Goal: Check status

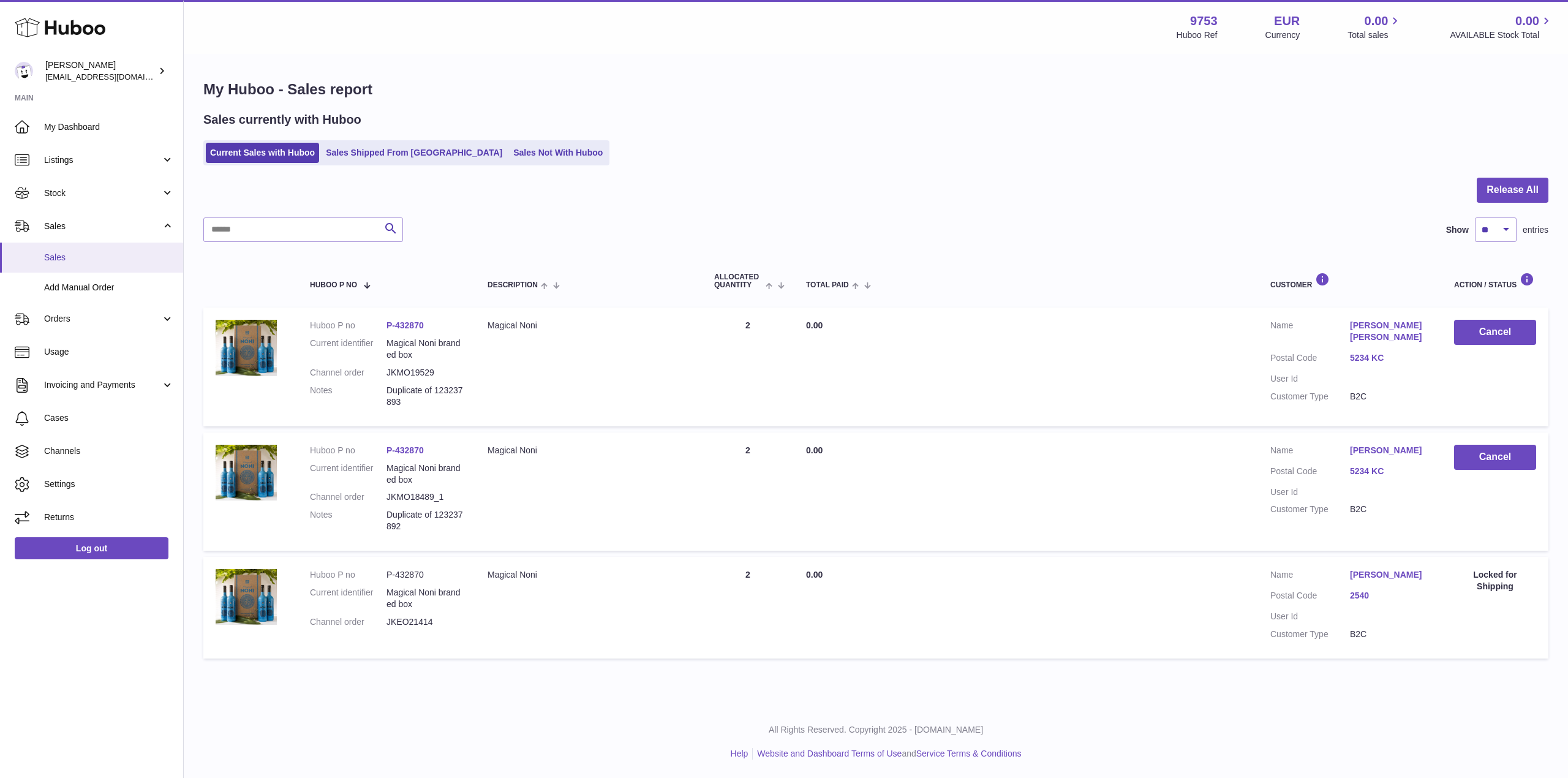
click at [94, 260] on span "Sales" at bounding box center [109, 258] width 130 height 12
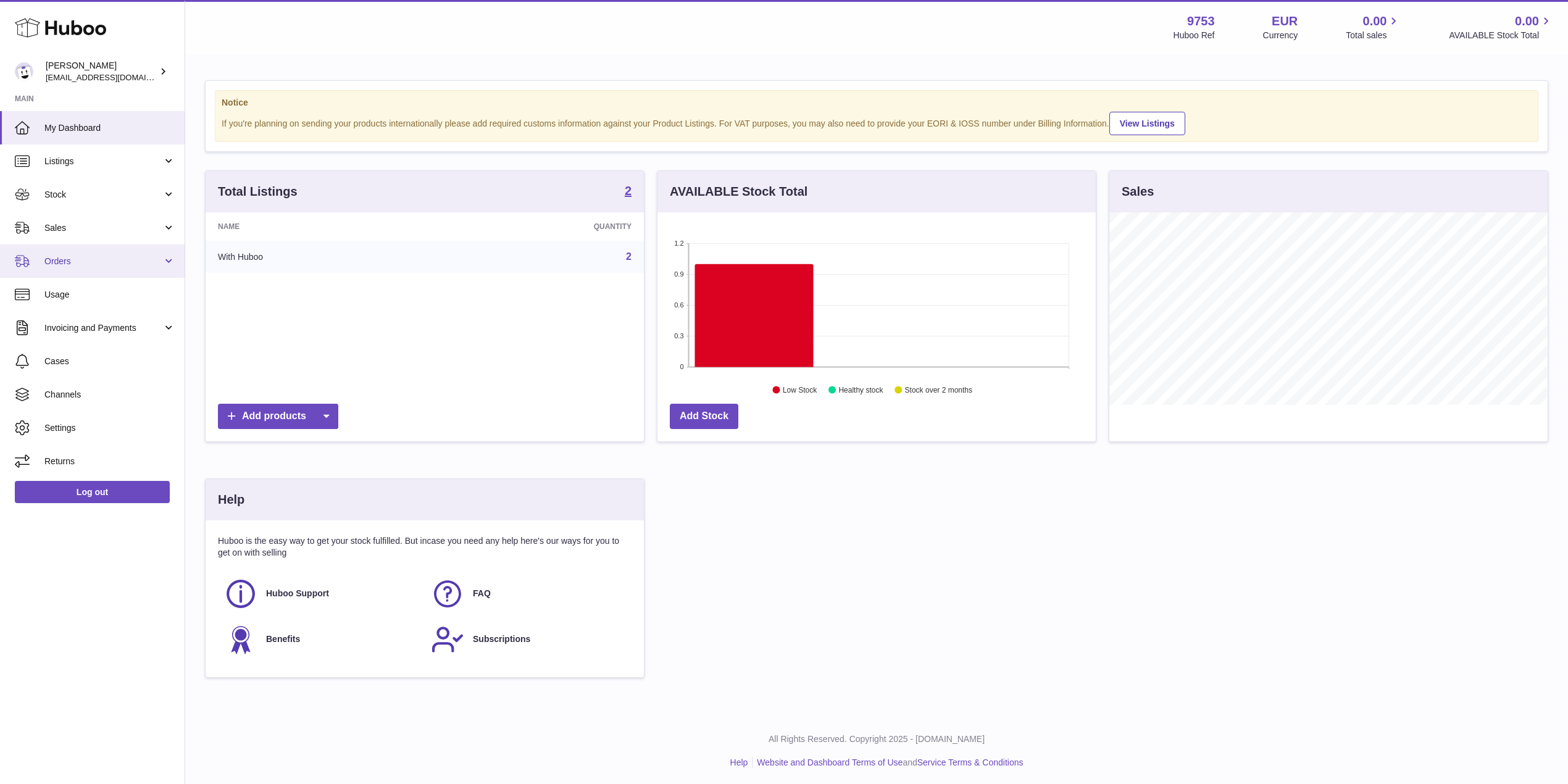
scroll to position [617146, 616900]
click at [119, 226] on span "Sales" at bounding box center [103, 228] width 118 height 12
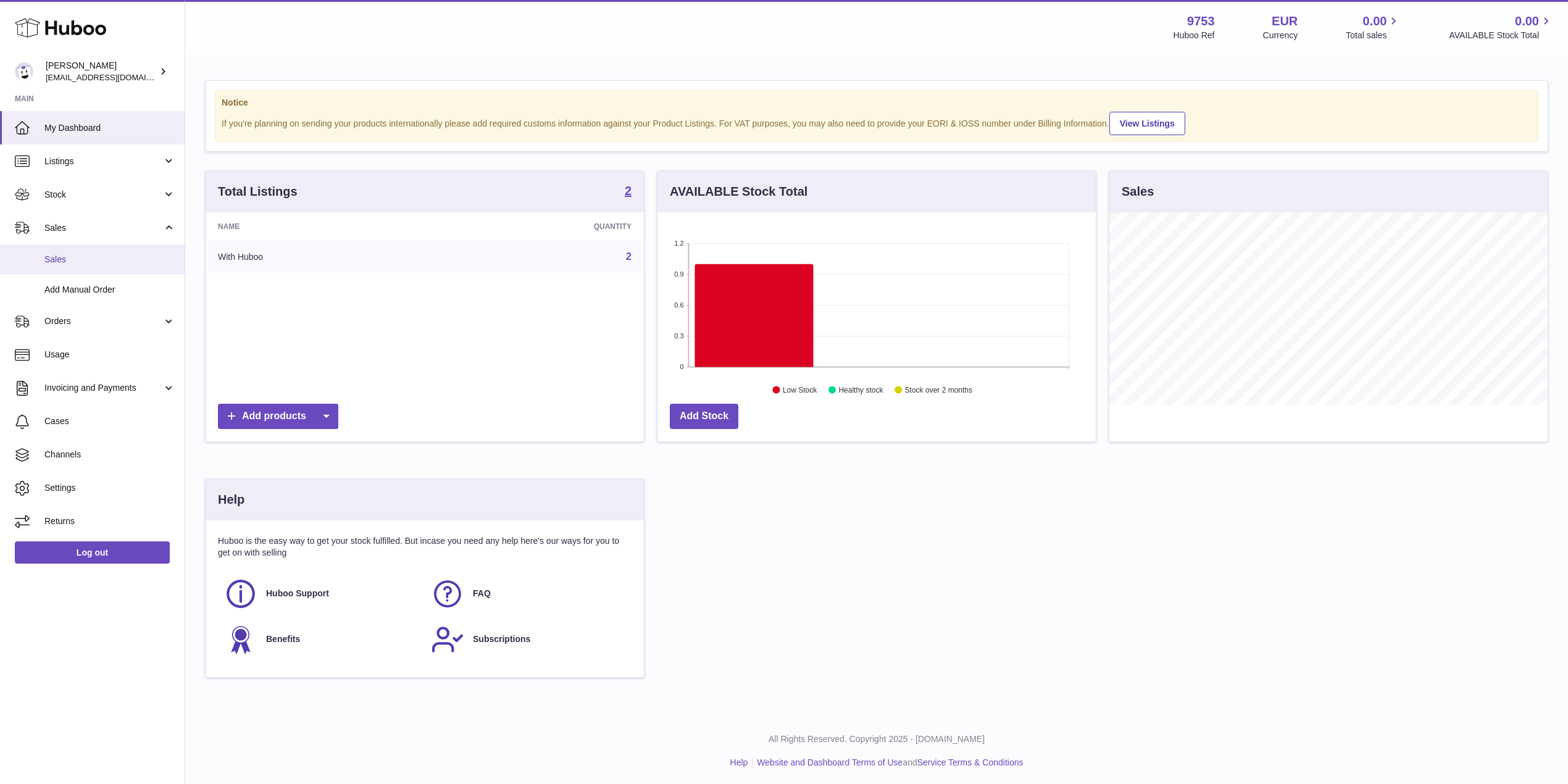
click at [109, 269] on link "Sales" at bounding box center [92, 260] width 185 height 31
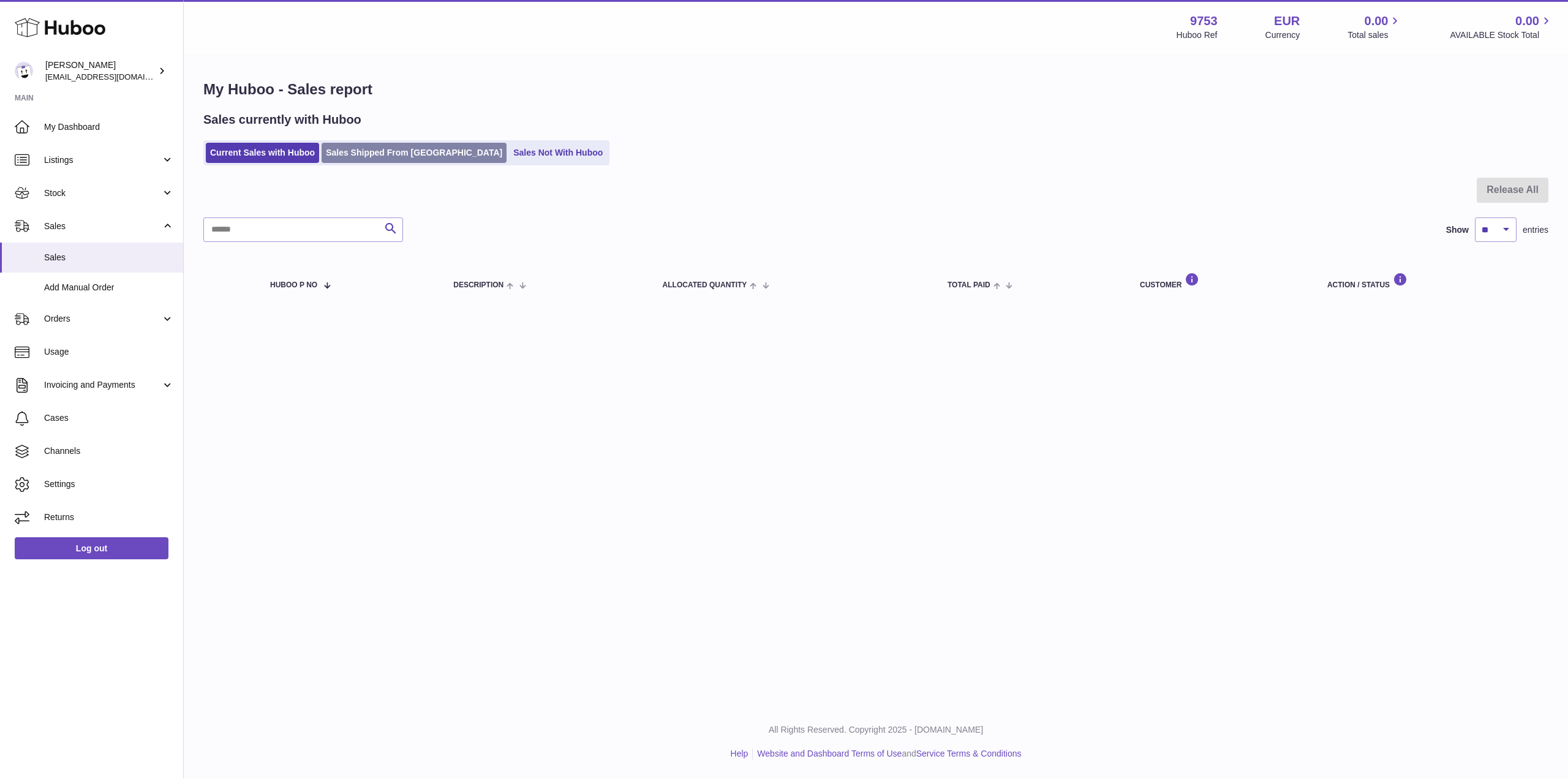
click at [365, 154] on link "Sales Shipped From [GEOGRAPHIC_DATA]" at bounding box center [414, 152] width 185 height 20
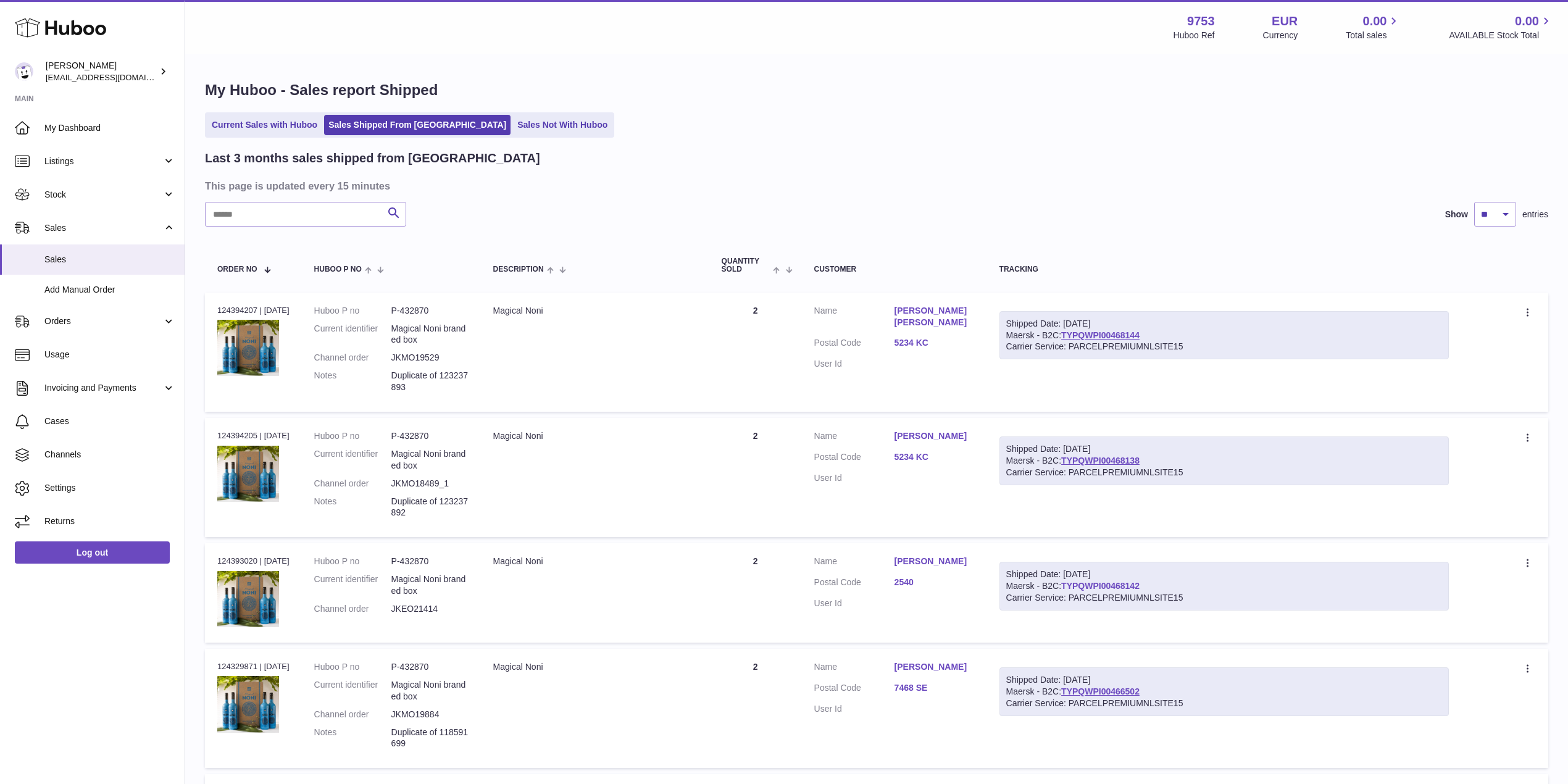
drag, startPoint x: 1163, startPoint y: 580, endPoint x: 1075, endPoint y: 586, distance: 88.2
click at [1075, 586] on div "Shipped Date: [DATE] Maersk - B2C: TYPQWPI00468142 Carrier Service: PARCELPREMI…" at bounding box center [1224, 586] width 449 height 48
copy link "TYPQWPI00468142"
drag, startPoint x: 1161, startPoint y: 461, endPoint x: 1075, endPoint y: 458, distance: 86.1
click at [1075, 458] on div "Shipped Date: [DATE] Maersk - B2C: TYPQWPI00468138 Carrier Service: PARCELPREMI…" at bounding box center [1224, 461] width 449 height 48
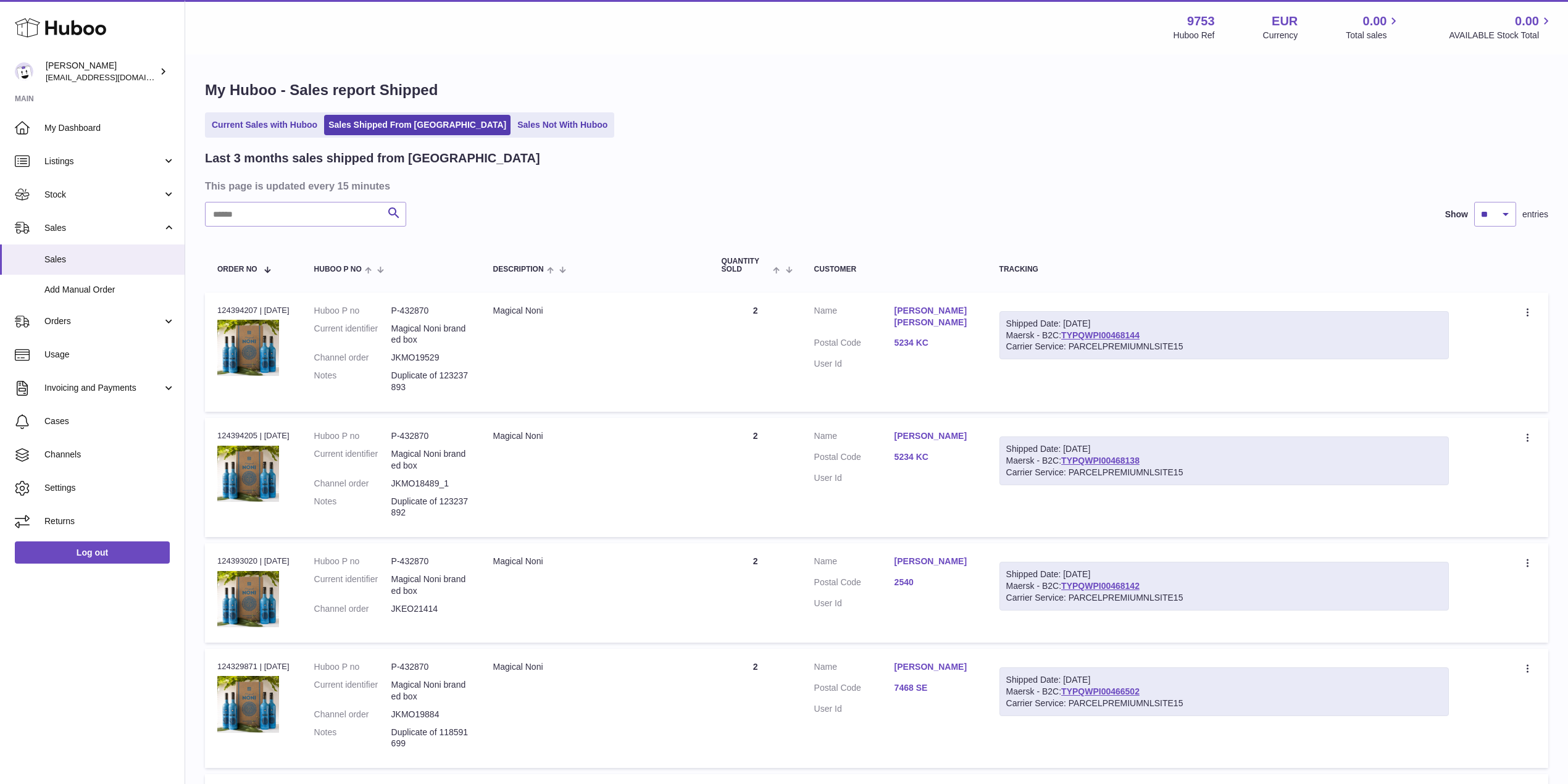
copy link "TYPQWPI00468138"
drag, startPoint x: 1154, startPoint y: 333, endPoint x: 1074, endPoint y: 334, distance: 80.0
click at [1074, 334] on div "Shipped Date: [DATE] Maersk - B2C: TYPQWPI00468144 Carrier Service: PARCELPREMI…" at bounding box center [1224, 336] width 449 height 48
copy link "TYPQWPI00468144"
